Goal: Find specific page/section: Find specific page/section

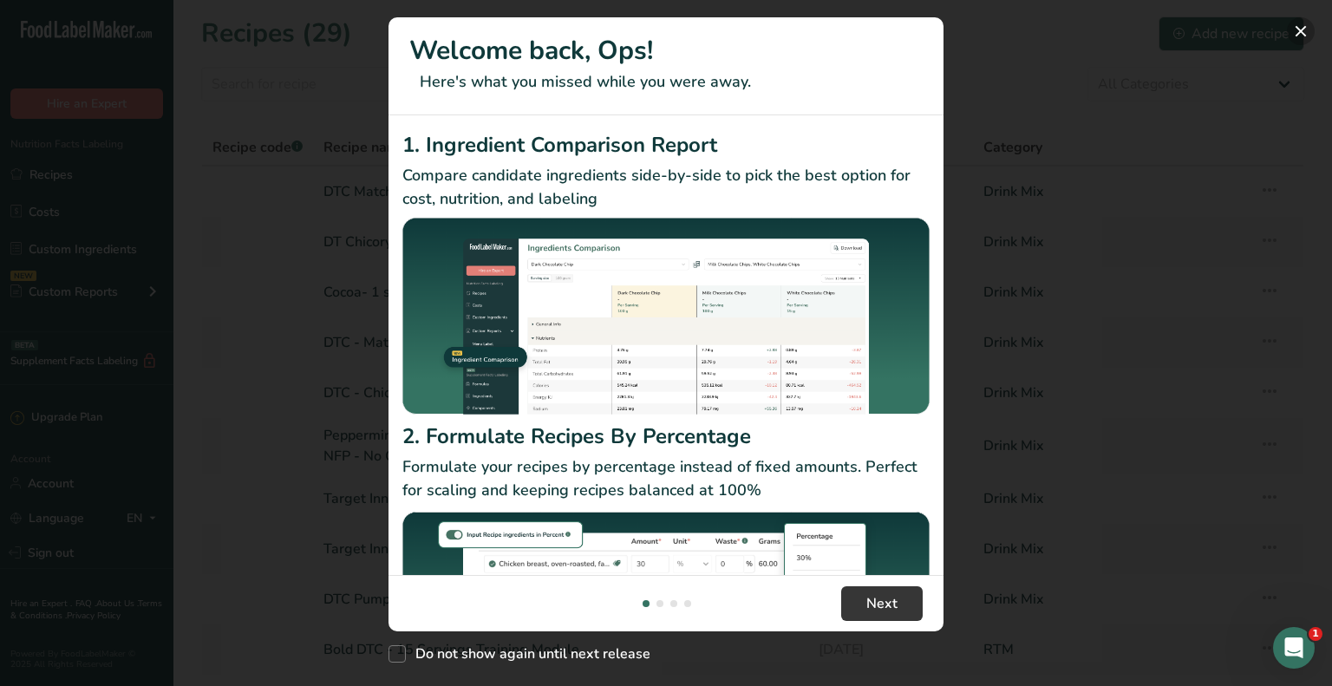
click at [1295, 28] on button "New Features" at bounding box center [1301, 31] width 28 height 28
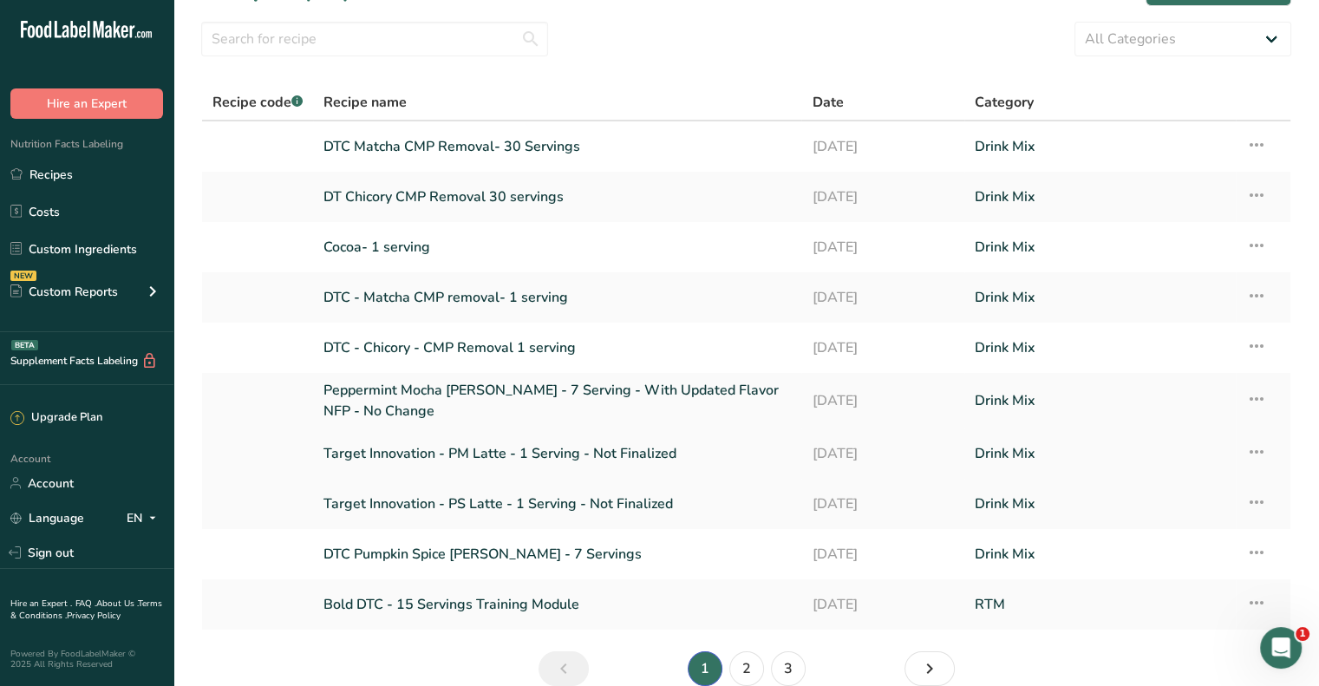
scroll to position [87, 0]
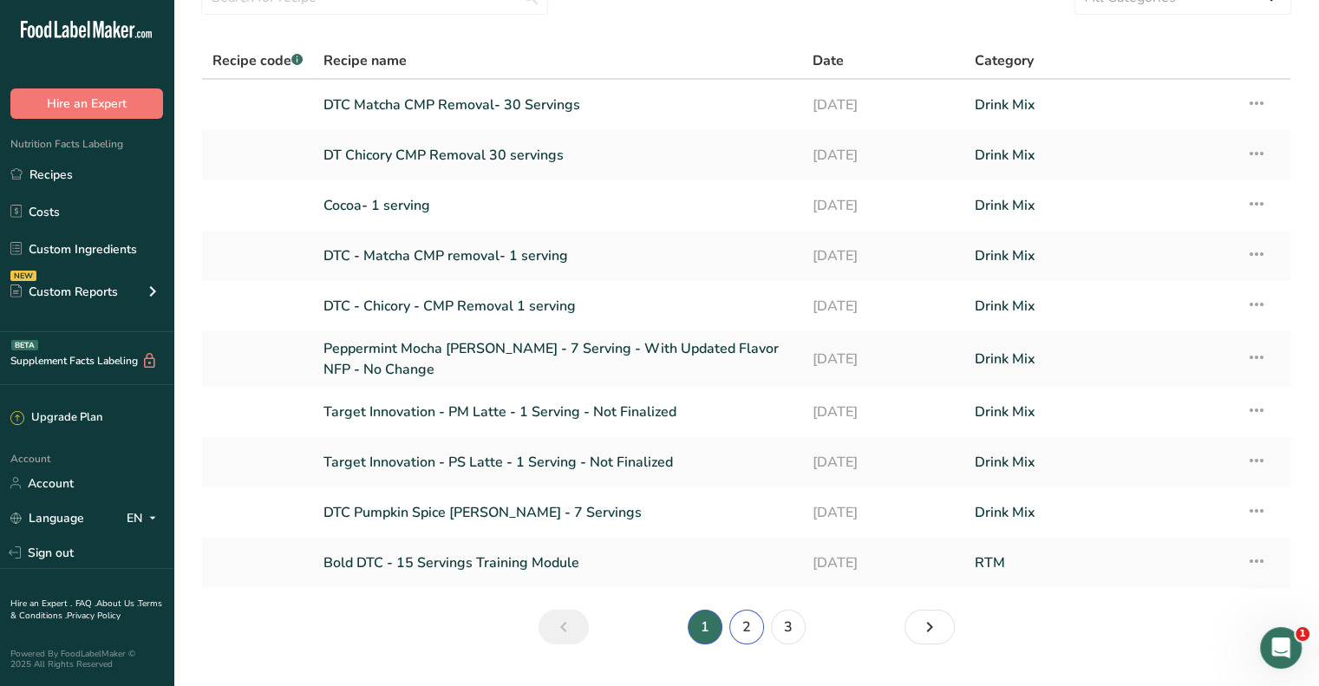
click at [755, 627] on link "2" at bounding box center [747, 627] width 35 height 35
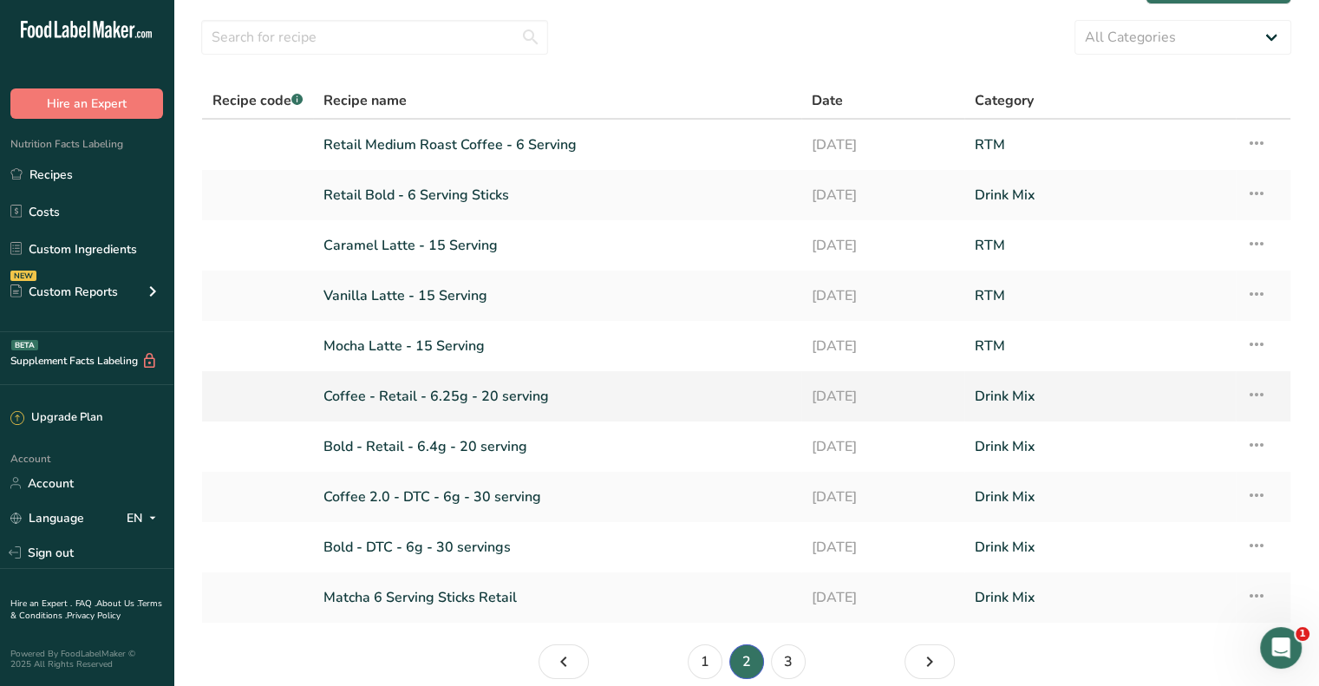
scroll to position [87, 0]
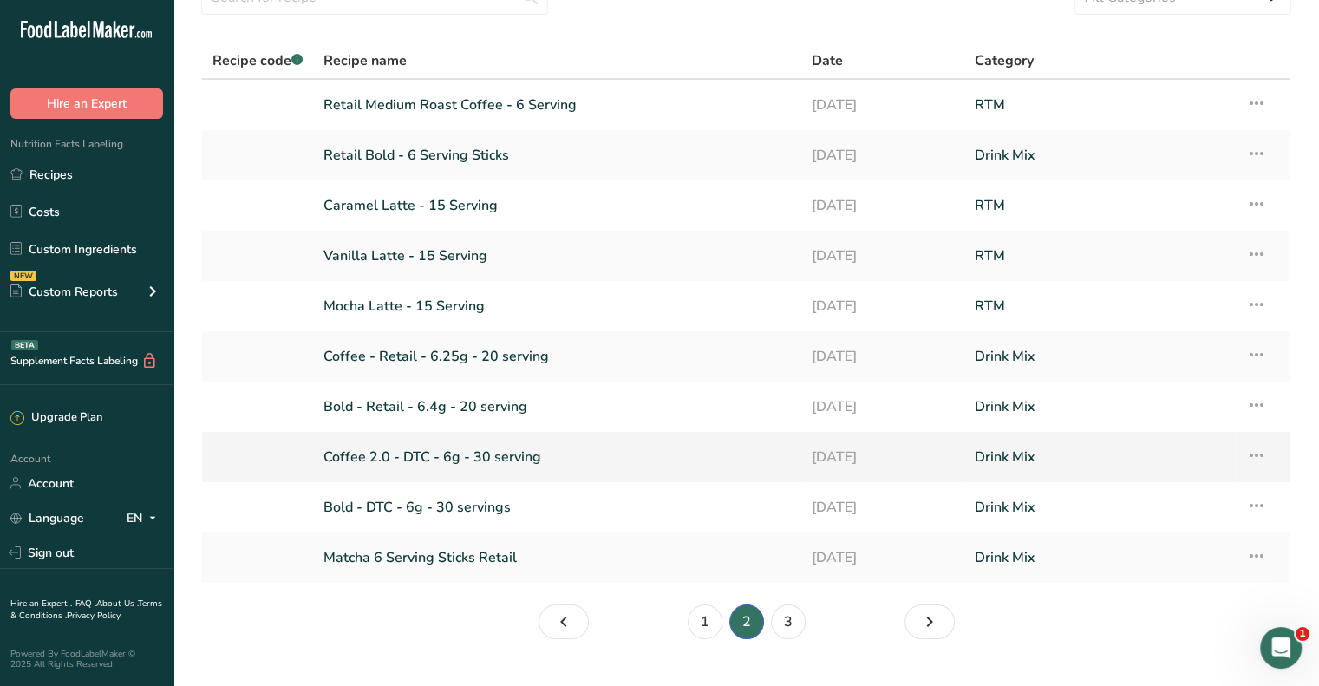
click at [403, 461] on link "Coffee 2.0 - DTC - 6g - 30 serving" at bounding box center [558, 457] width 468 height 36
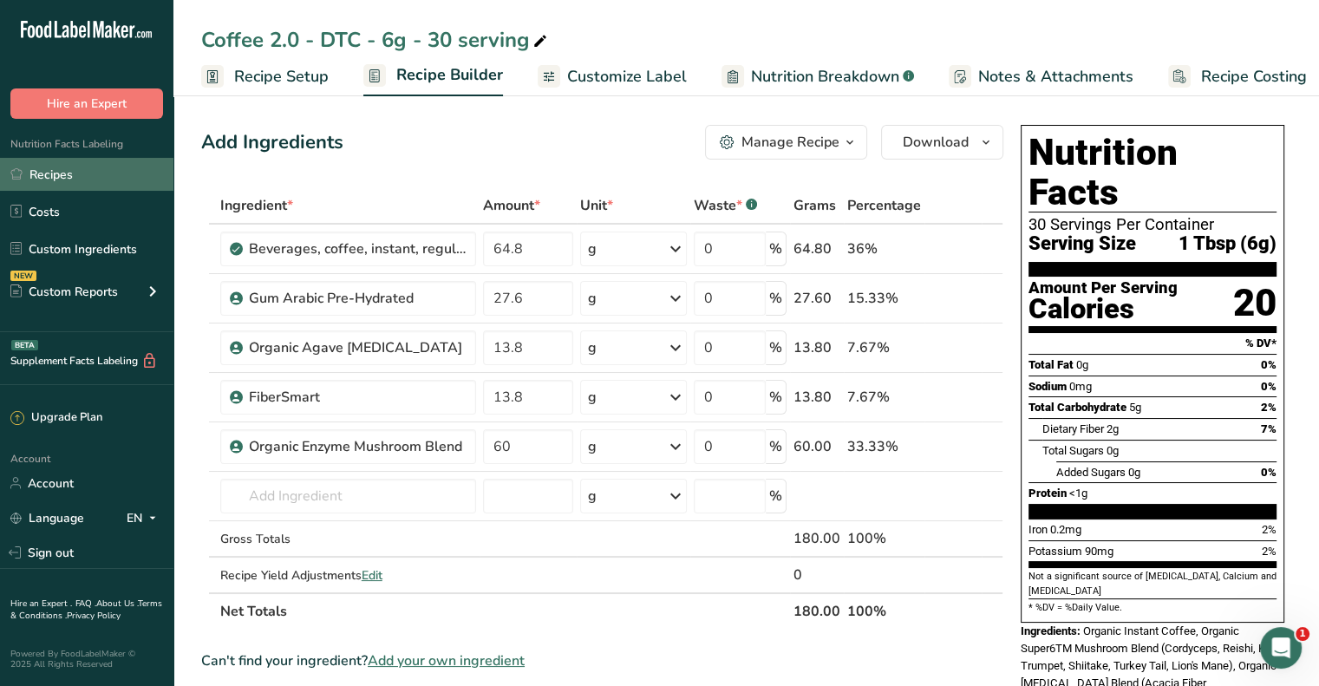
click at [59, 178] on link "Recipes" at bounding box center [87, 174] width 174 height 33
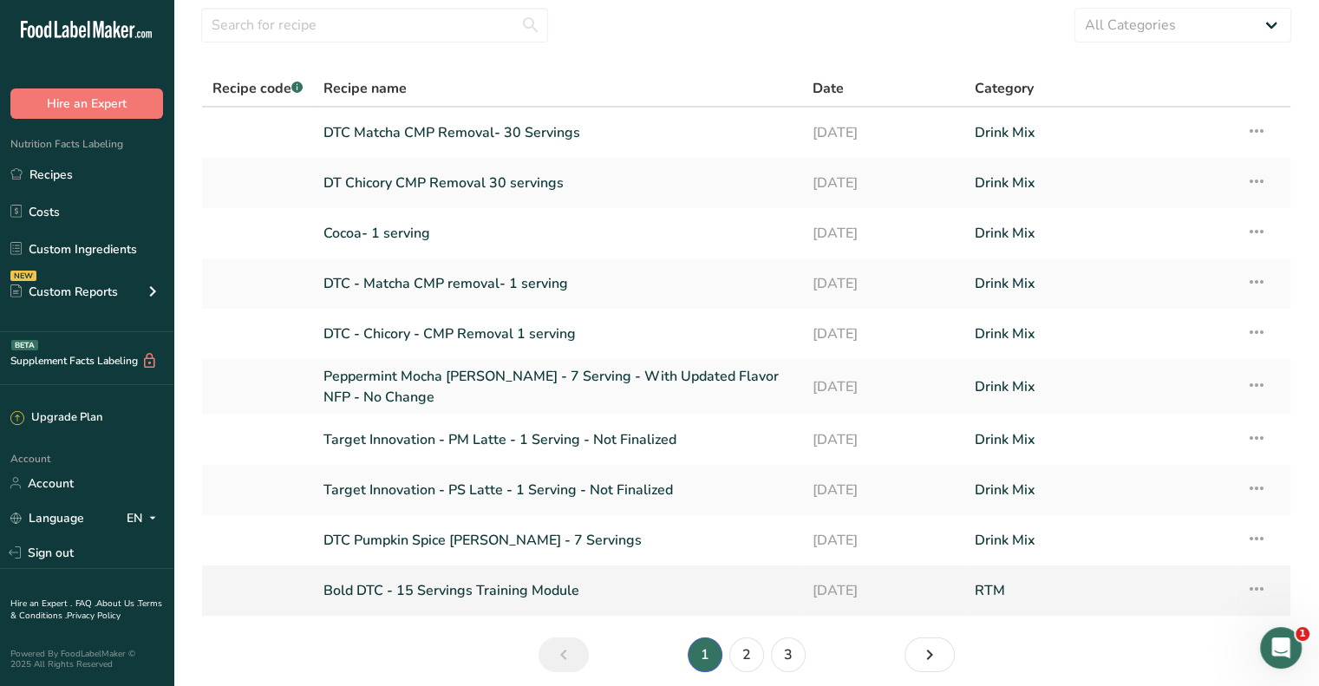
scroll to position [128, 0]
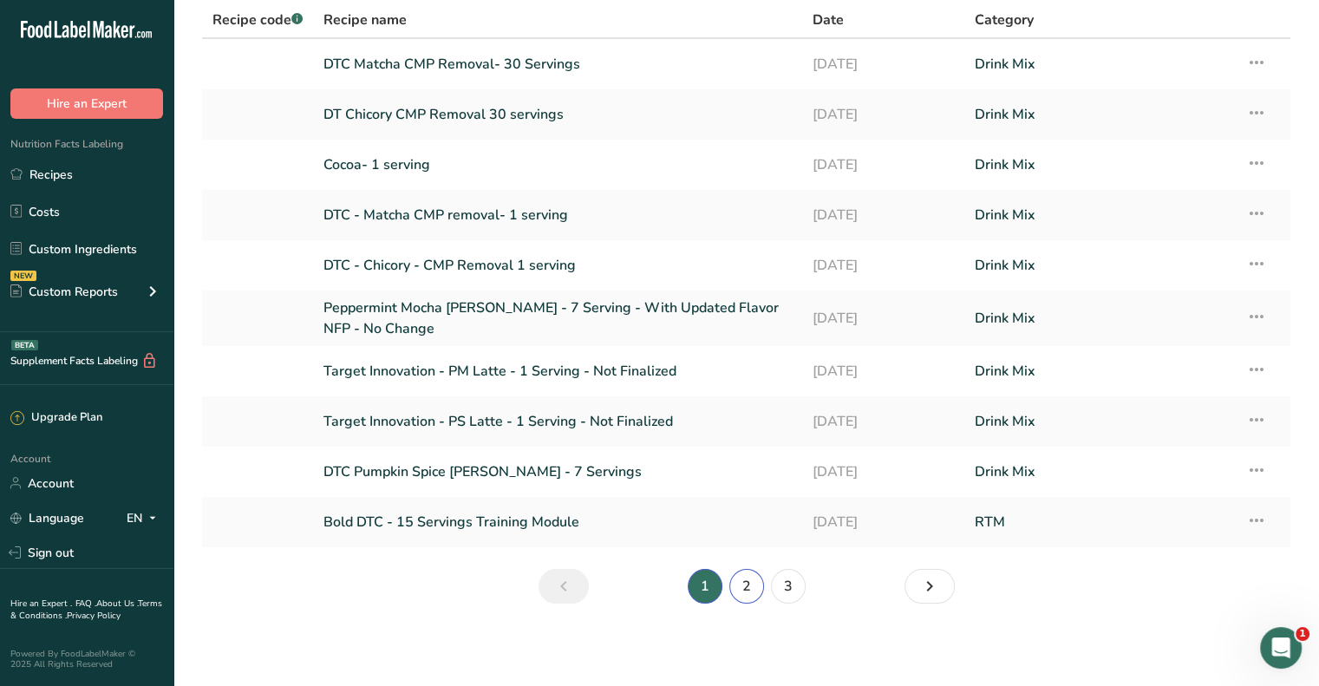
click at [742, 586] on link "2" at bounding box center [747, 586] width 35 height 35
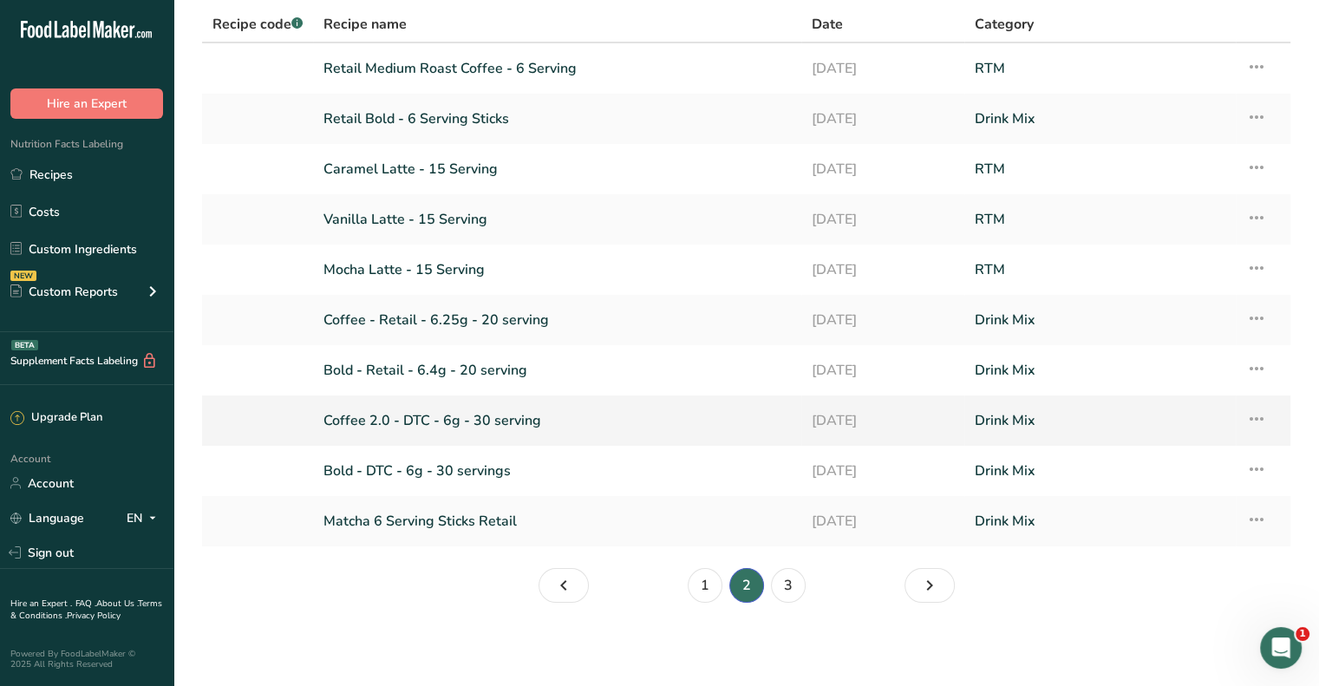
scroll to position [121, 0]
click at [409, 471] on link "Bold - DTC - 6g - 30 servings" at bounding box center [558, 473] width 468 height 36
click at [404, 416] on link "Coffee 2.0 - DTC - 6g - 30 serving" at bounding box center [558, 422] width 468 height 36
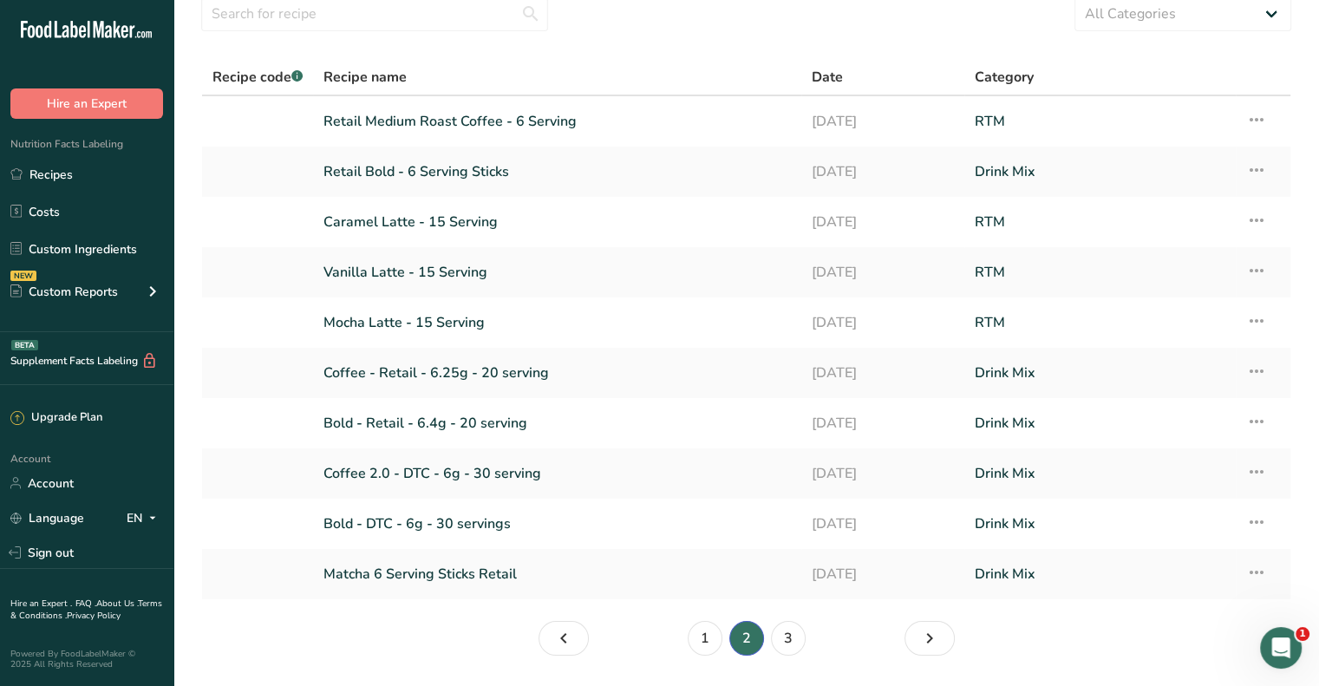
scroll to position [121, 0]
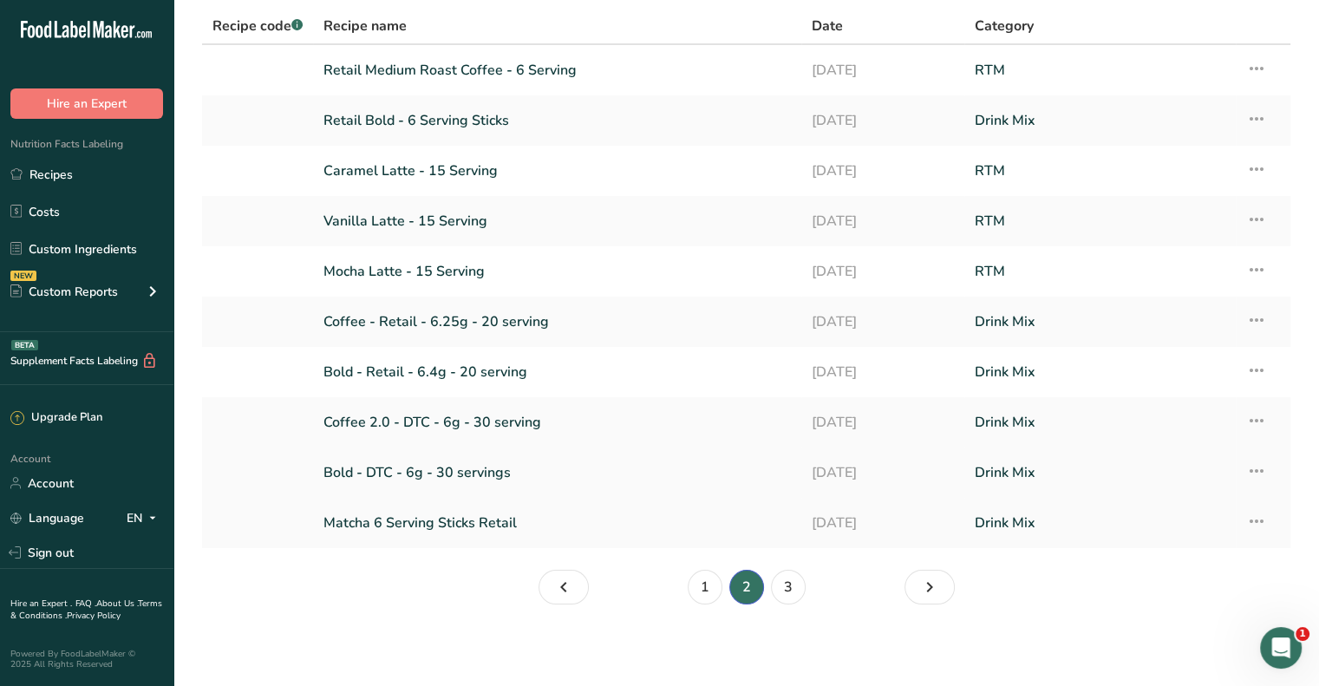
click at [437, 473] on link "Bold - DTC - 6g - 30 servings" at bounding box center [558, 473] width 468 height 36
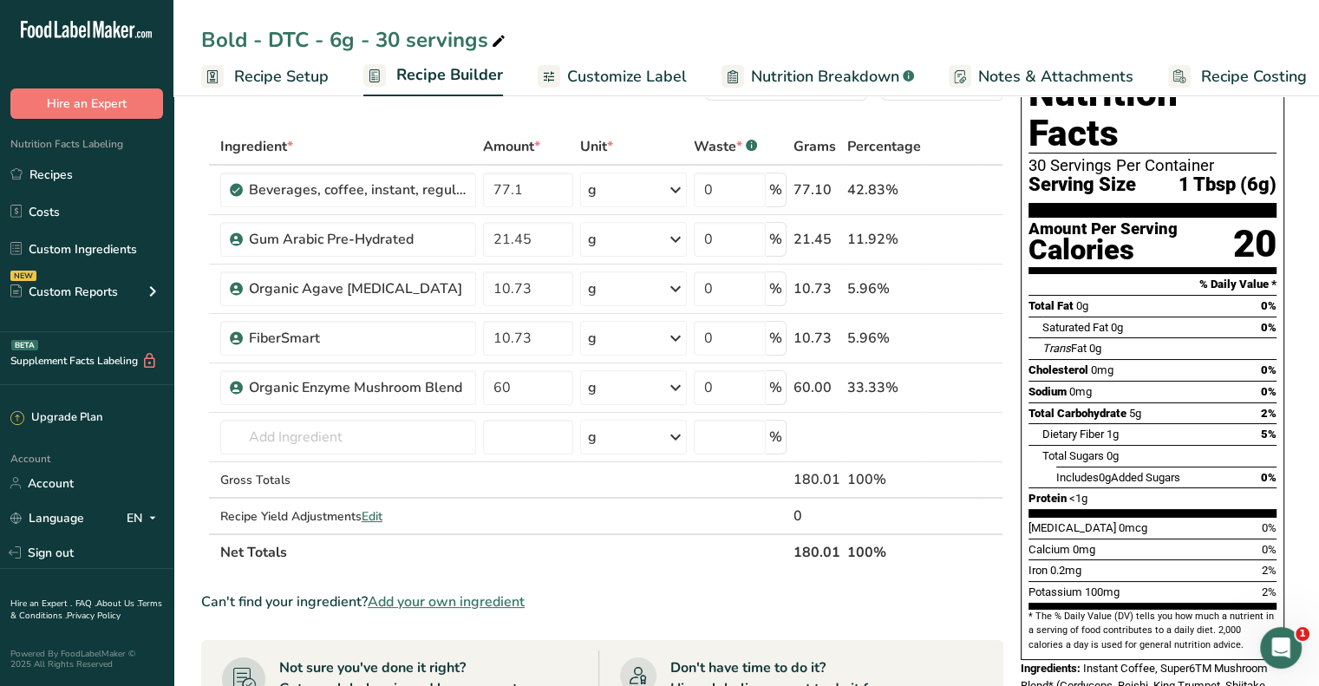
scroll to position [260, 0]
